Goal: Information Seeking & Learning: Check status

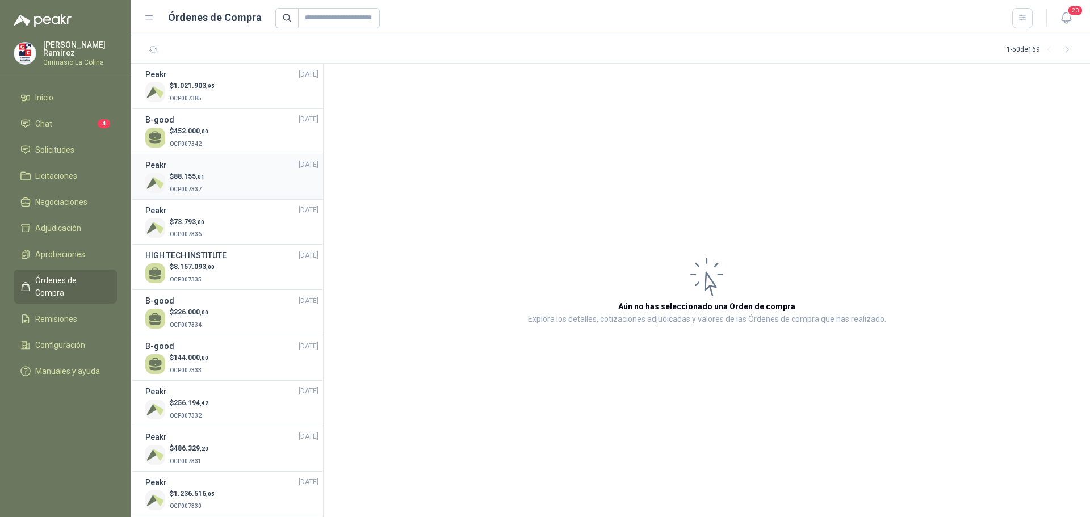
click at [198, 181] on p "$ 88.155 ,01" at bounding box center [187, 176] width 35 height 11
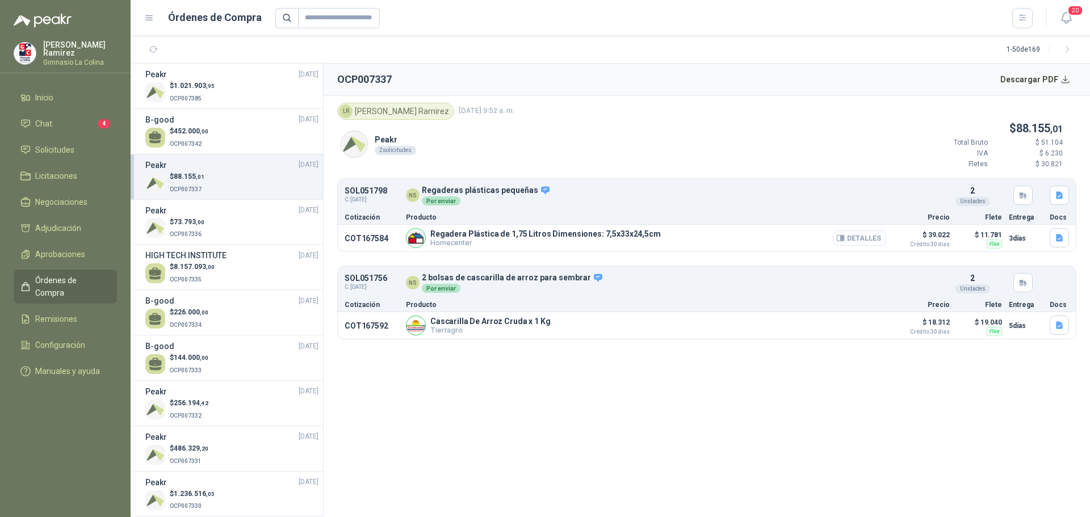
click at [868, 241] on button "Detalles" at bounding box center [859, 237] width 53 height 15
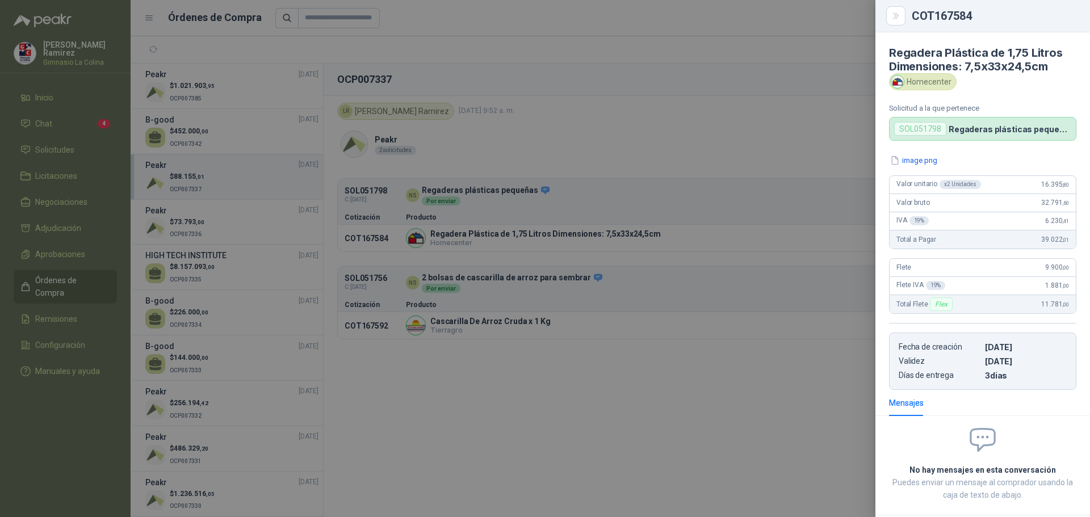
click at [560, 390] on div at bounding box center [545, 258] width 1090 height 517
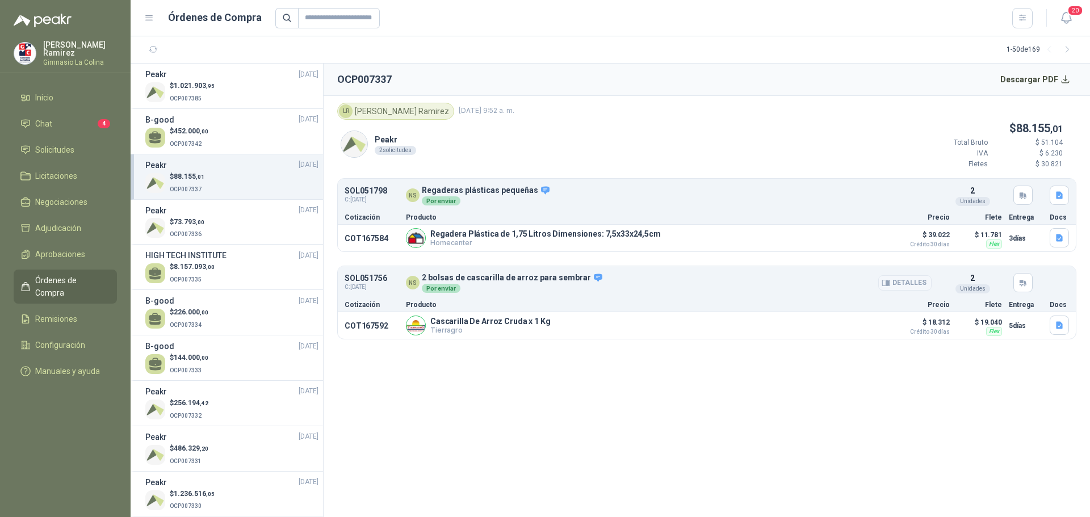
click at [897, 280] on button "Detalles" at bounding box center [904, 282] width 53 height 15
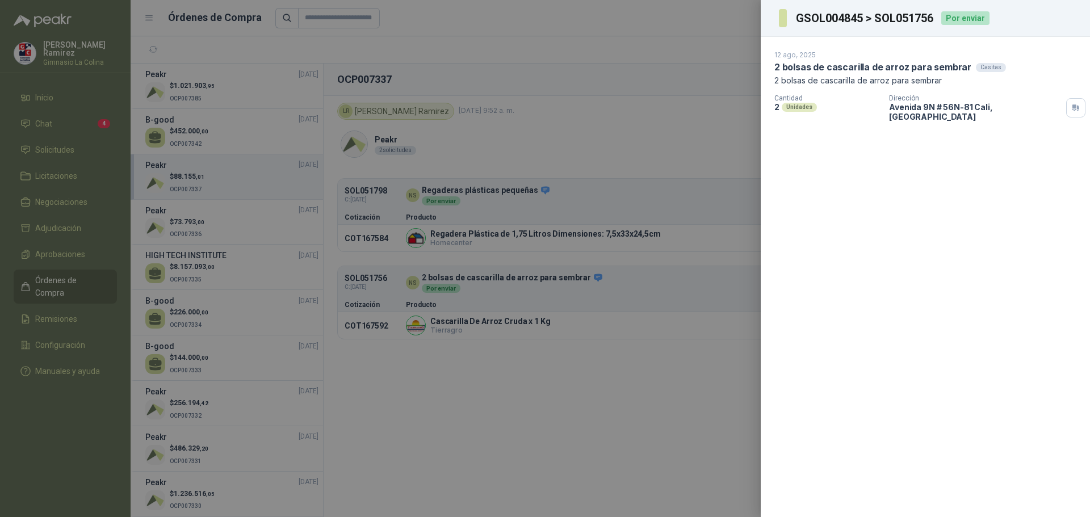
click at [663, 339] on div at bounding box center [545, 258] width 1090 height 517
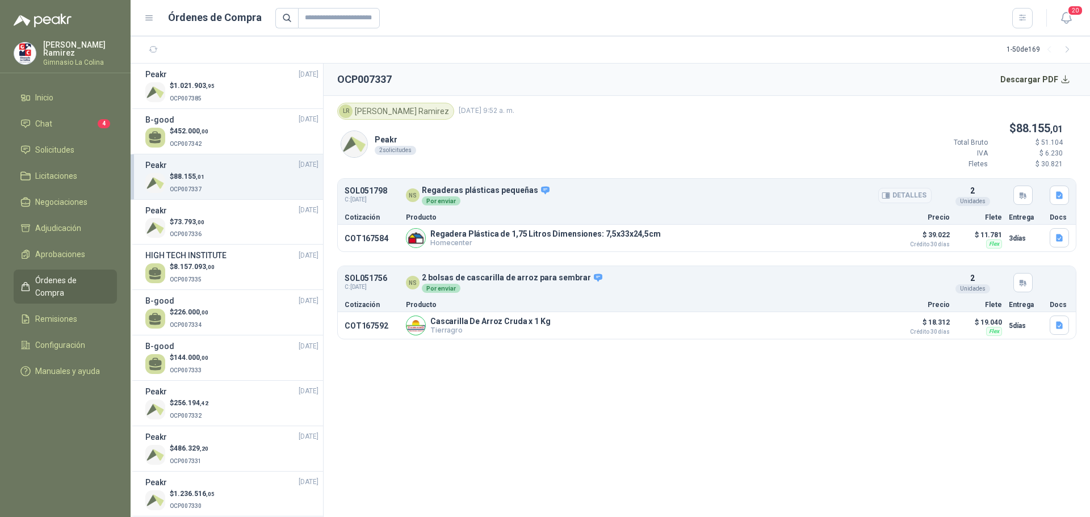
click at [916, 199] on button "Detalles" at bounding box center [904, 195] width 53 height 15
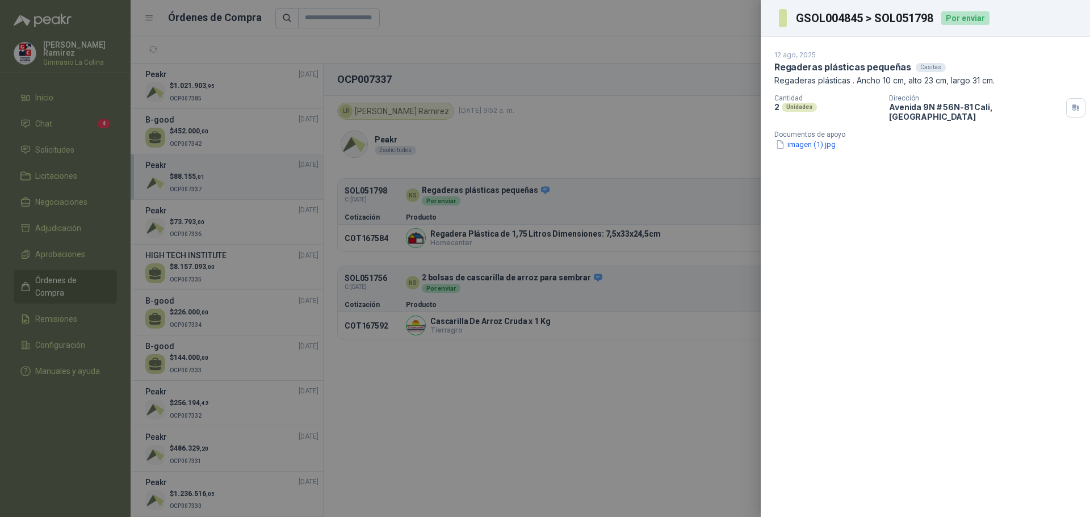
click at [562, 135] on div at bounding box center [545, 258] width 1090 height 517
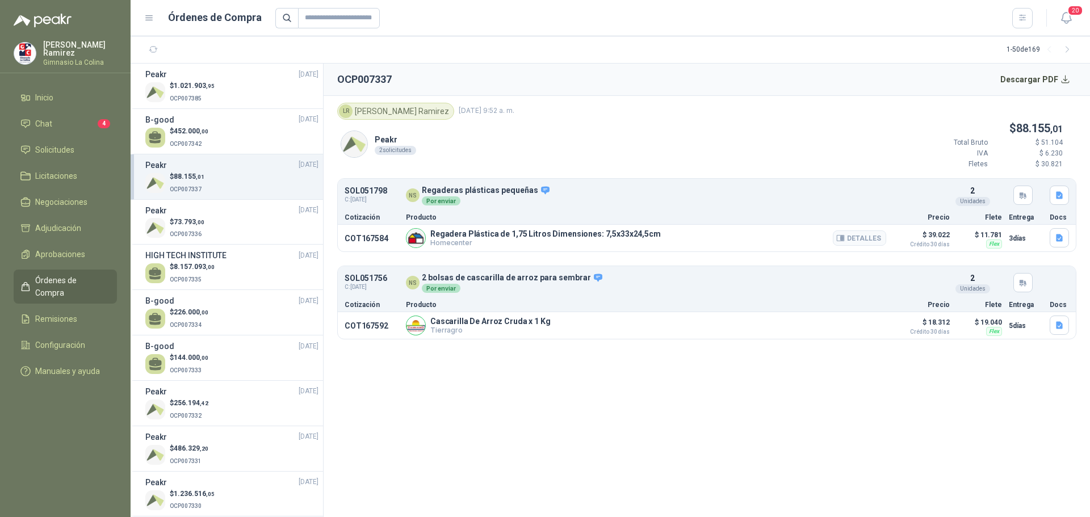
click at [371, 241] on p "COT167584" at bounding box center [371, 238] width 54 height 9
click at [853, 241] on button "Detalles" at bounding box center [859, 237] width 53 height 15
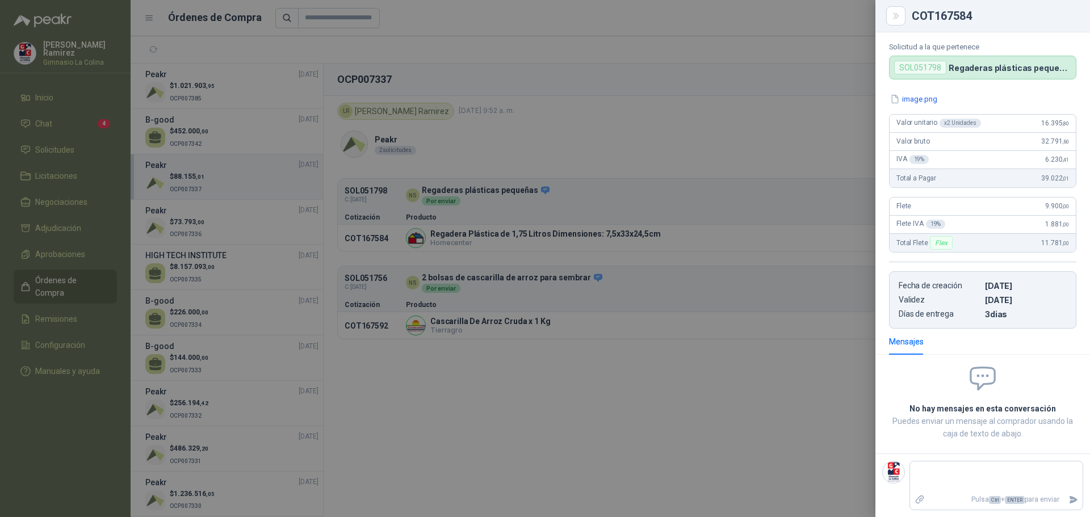
click at [627, 305] on div at bounding box center [545, 258] width 1090 height 517
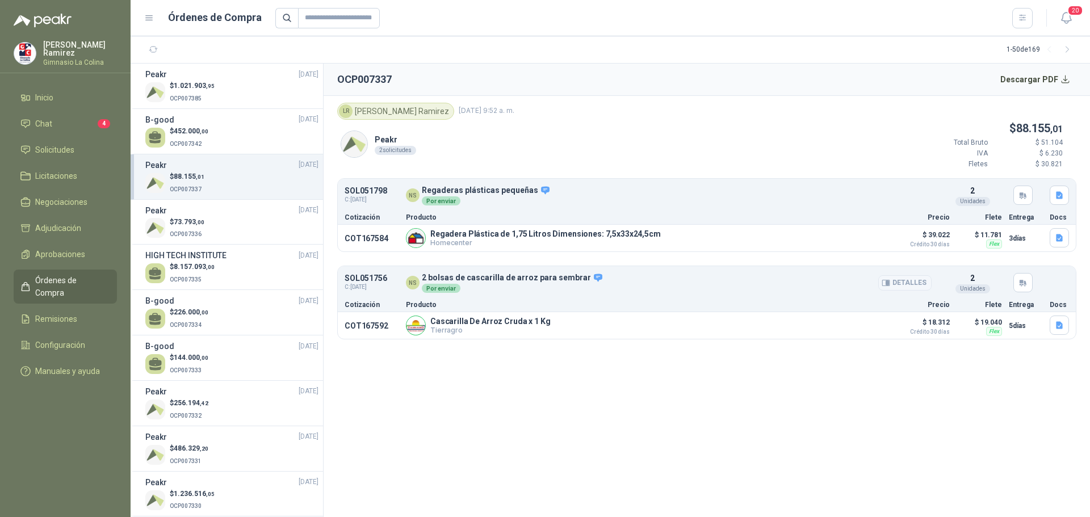
click at [909, 278] on button "Detalles" at bounding box center [904, 282] width 53 height 15
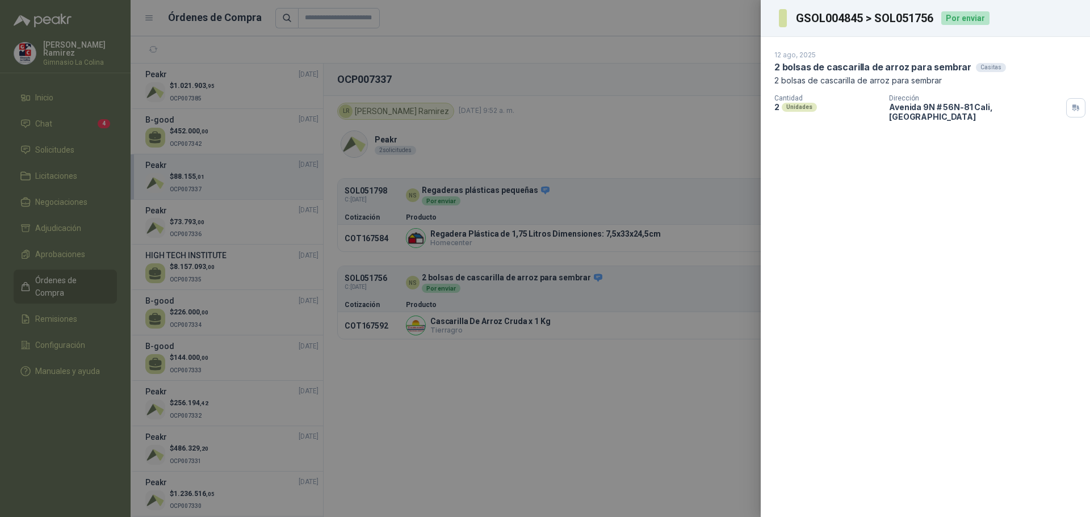
click at [675, 334] on div at bounding box center [545, 258] width 1090 height 517
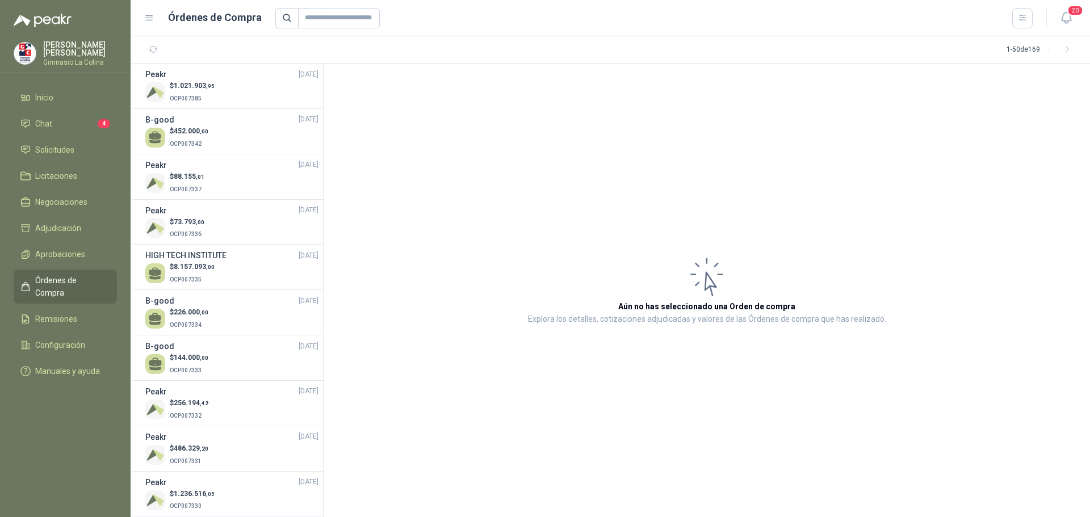
click at [62, 276] on span "Órdenes de Compra" at bounding box center [70, 286] width 71 height 25
click at [66, 251] on span "Aprobaciones" at bounding box center [60, 254] width 50 height 12
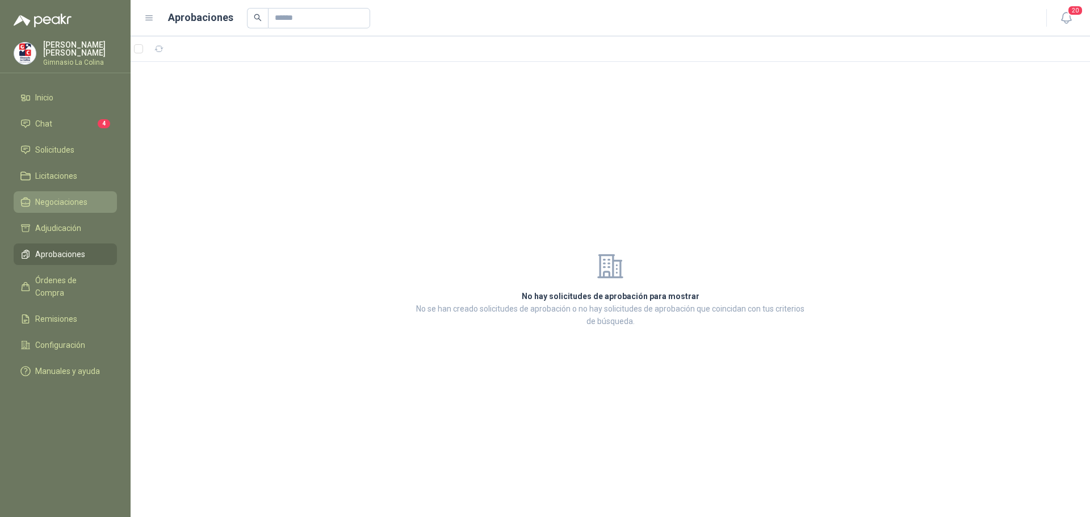
click at [54, 203] on span "Negociaciones" at bounding box center [61, 202] width 52 height 12
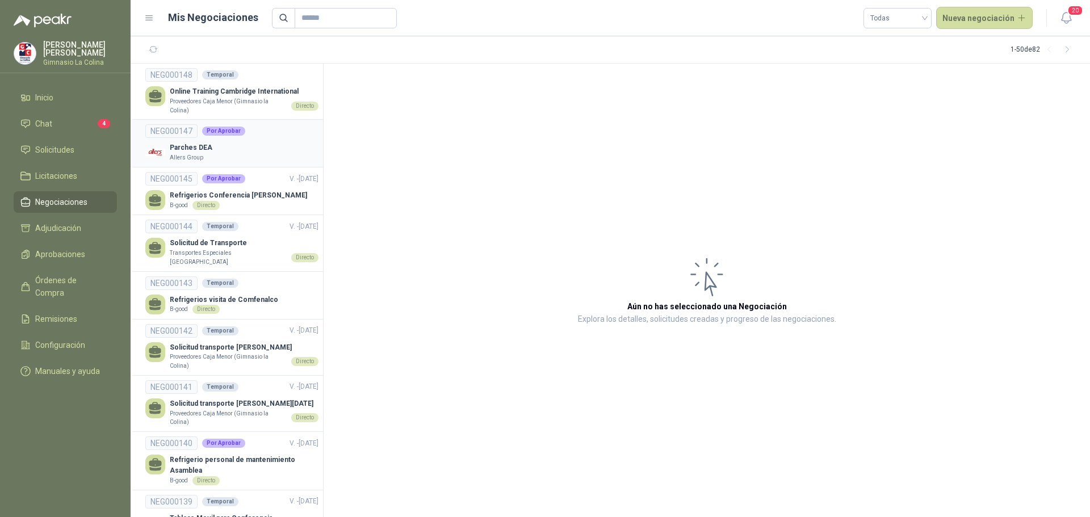
click at [224, 150] on div "Parches DEA [PERSON_NAME] Group" at bounding box center [231, 152] width 173 height 20
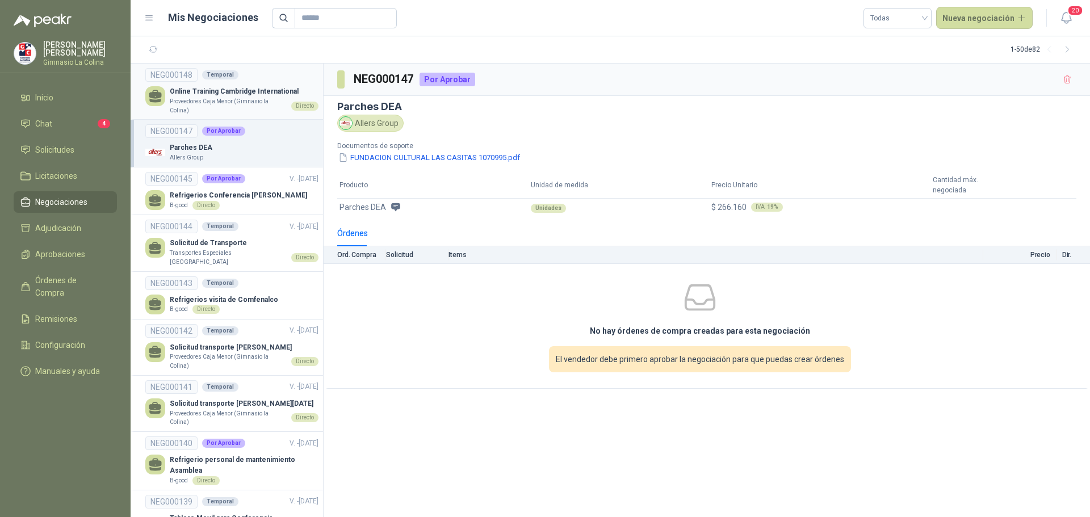
click at [238, 90] on p "Online Training Cambridge International" at bounding box center [244, 91] width 149 height 11
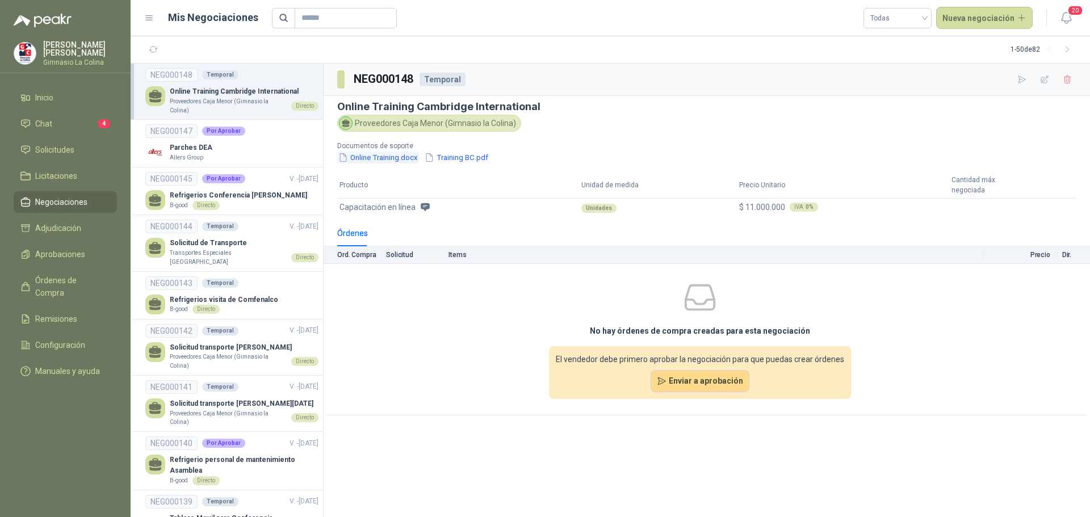
click at [403, 155] on button "Online Training.docx" at bounding box center [378, 158] width 82 height 12
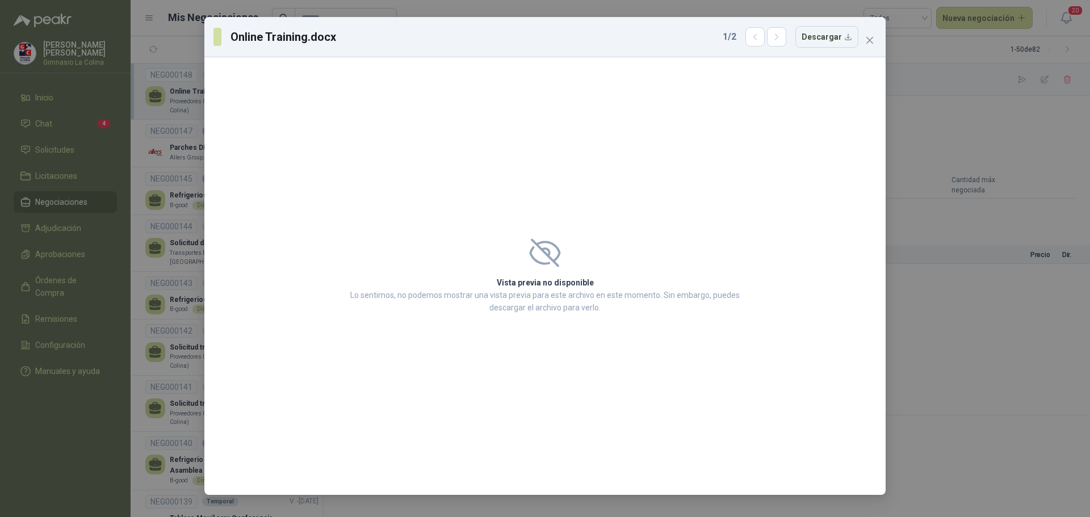
drag, startPoint x: 872, startPoint y: 40, endPoint x: 858, endPoint y: 33, distance: 15.5
click at [872, 39] on icon "close" at bounding box center [869, 40] width 9 height 9
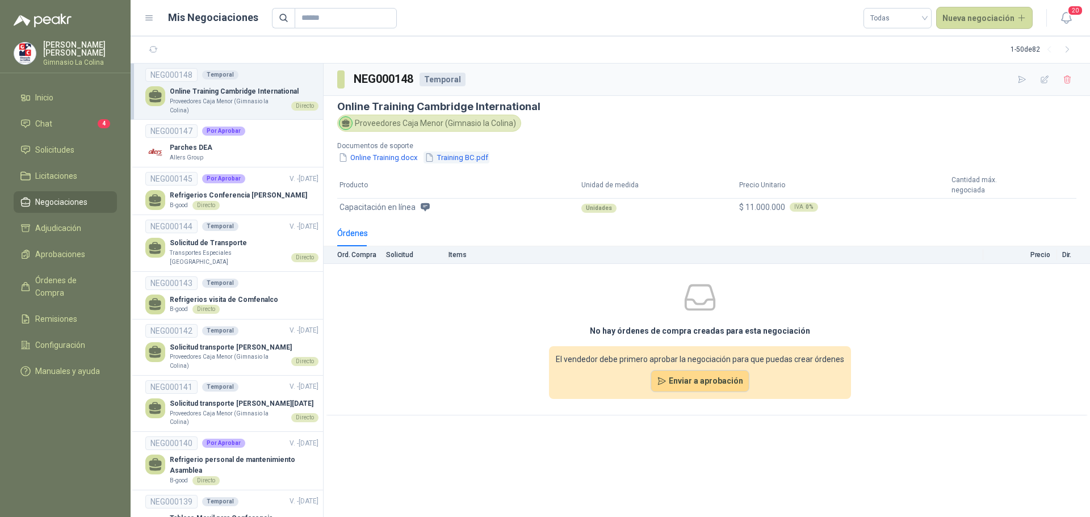
click at [456, 158] on button "Training BC.pdf" at bounding box center [456, 158] width 66 height 12
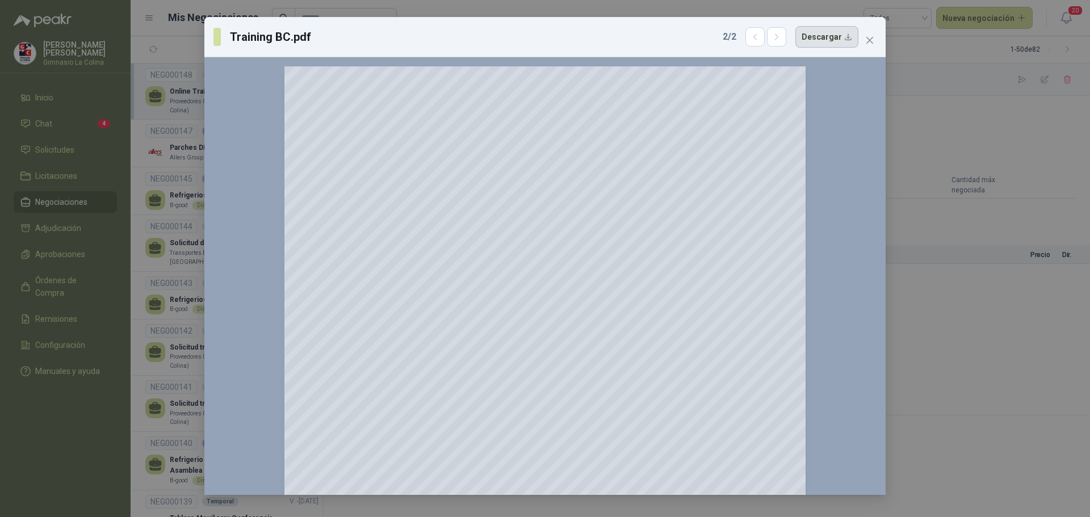
click at [813, 41] on button "Descargar" at bounding box center [826, 37] width 63 height 22
click at [872, 35] on button "Close" at bounding box center [869, 40] width 18 height 18
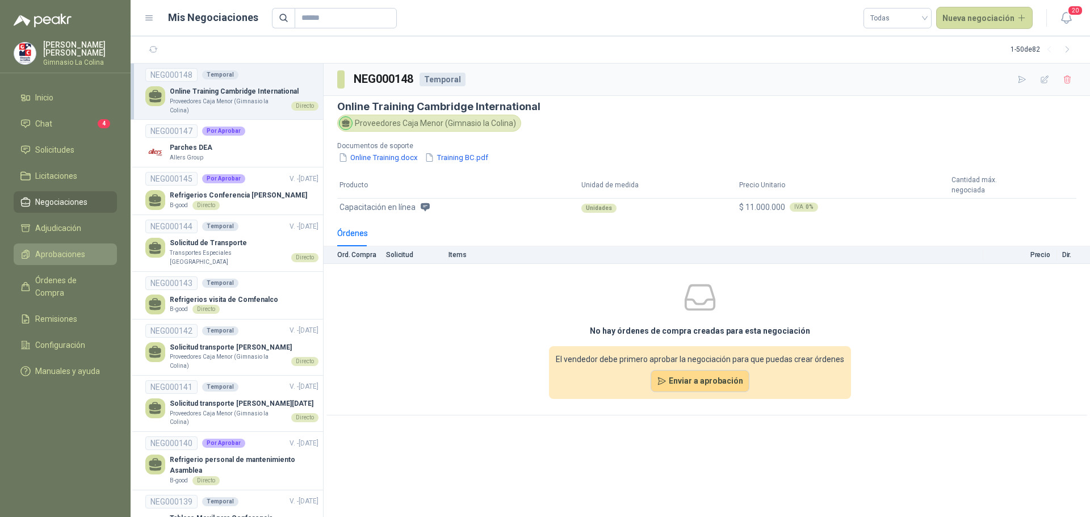
click at [67, 250] on span "Aprobaciones" at bounding box center [60, 254] width 50 height 12
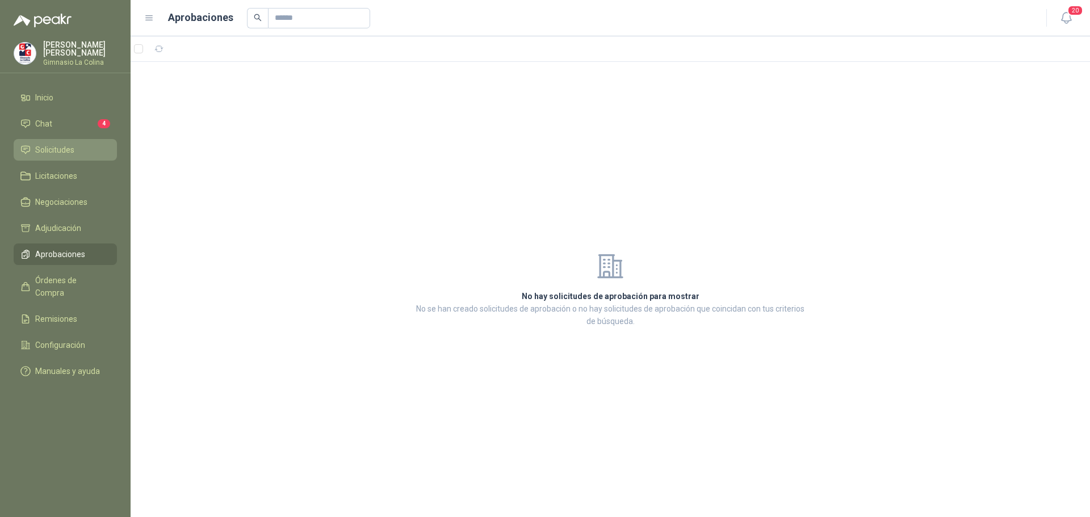
click at [95, 146] on li "Solicitudes" at bounding box center [65, 150] width 90 height 12
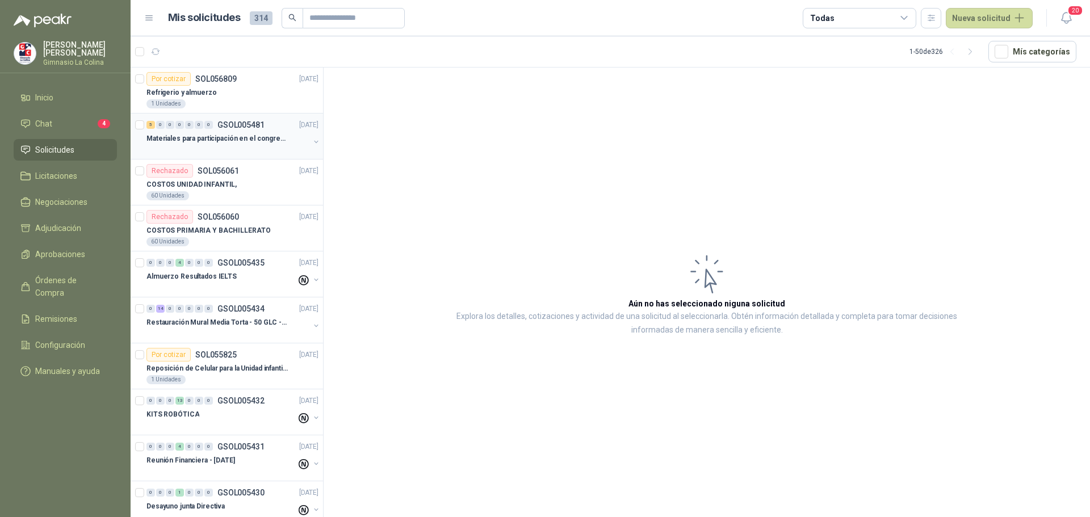
click at [242, 145] on div "Materiales para participación en el congreso, UI" at bounding box center [227, 139] width 163 height 14
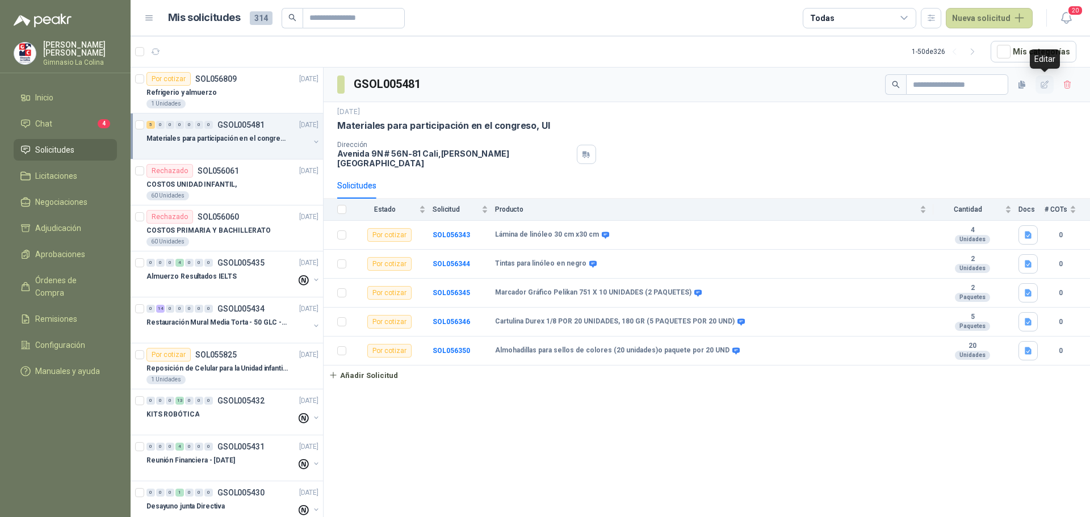
click at [1043, 88] on icon "button" at bounding box center [1044, 84] width 7 height 7
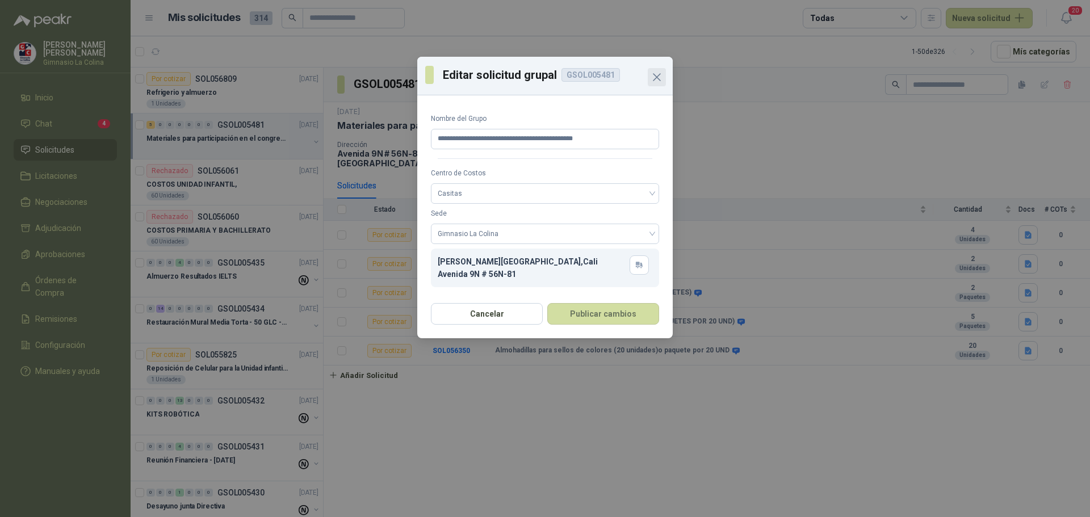
click at [663, 83] on icon "Close" at bounding box center [657, 77] width 14 height 14
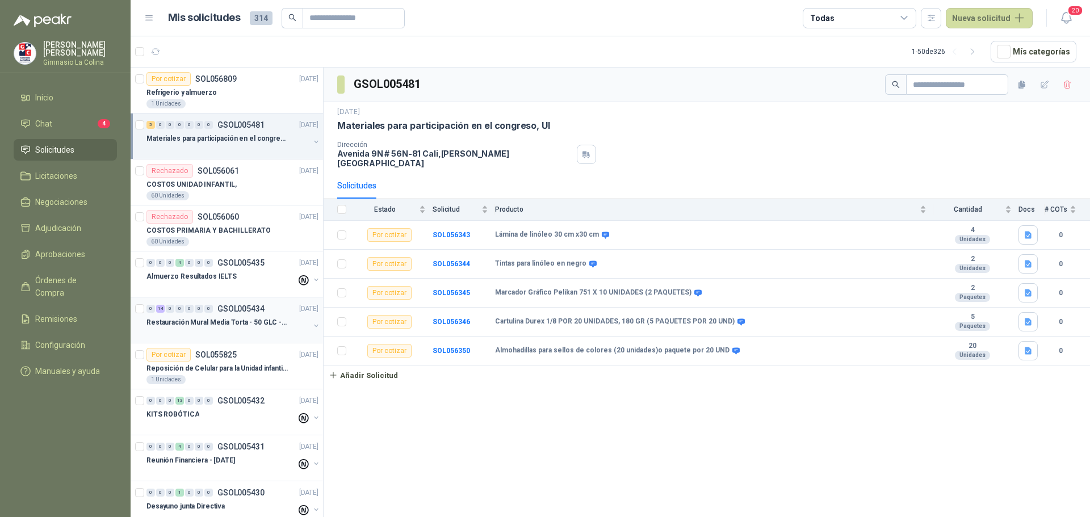
click at [194, 329] on div "Restauración Mural Media Torta - 50 GLC - URGENTE" at bounding box center [227, 323] width 163 height 14
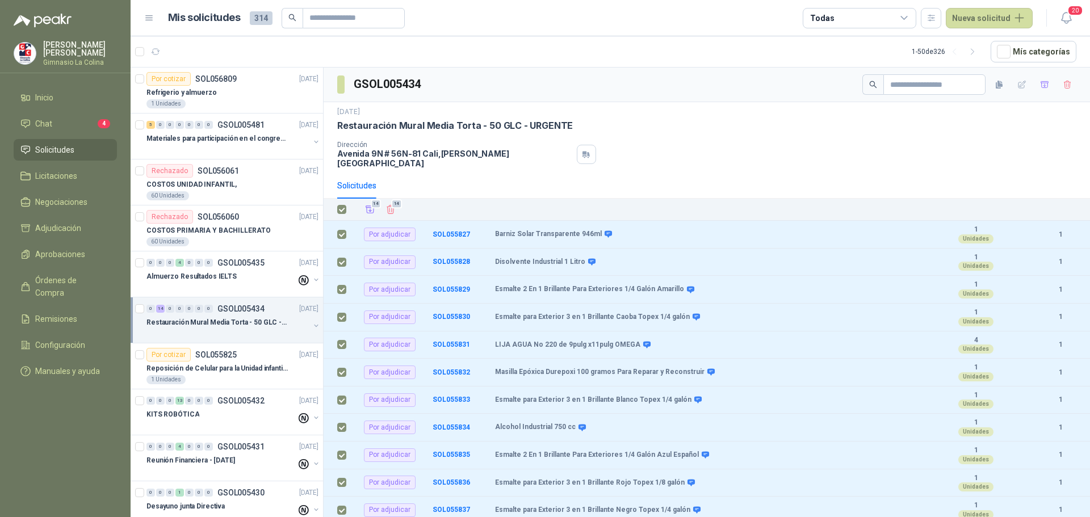
scroll to position [98, 0]
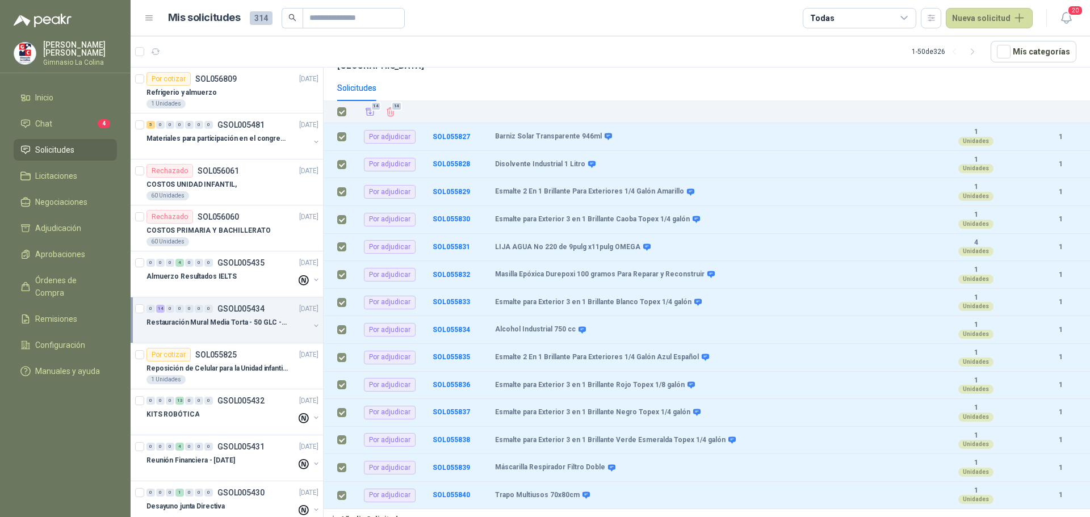
click at [66, 149] on span "Solicitudes" at bounding box center [54, 150] width 39 height 12
